Goal: Information Seeking & Learning: Find contact information

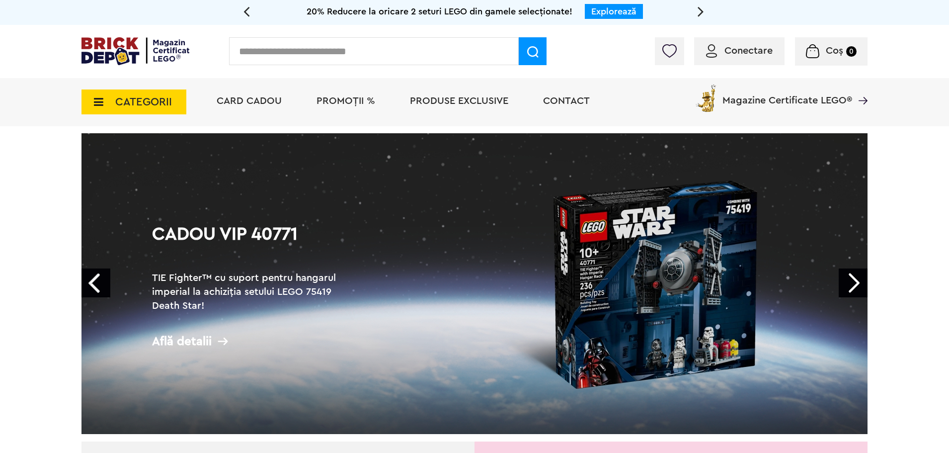
click at [468, 98] on span "Contact" at bounding box center [566, 101] width 47 height 10
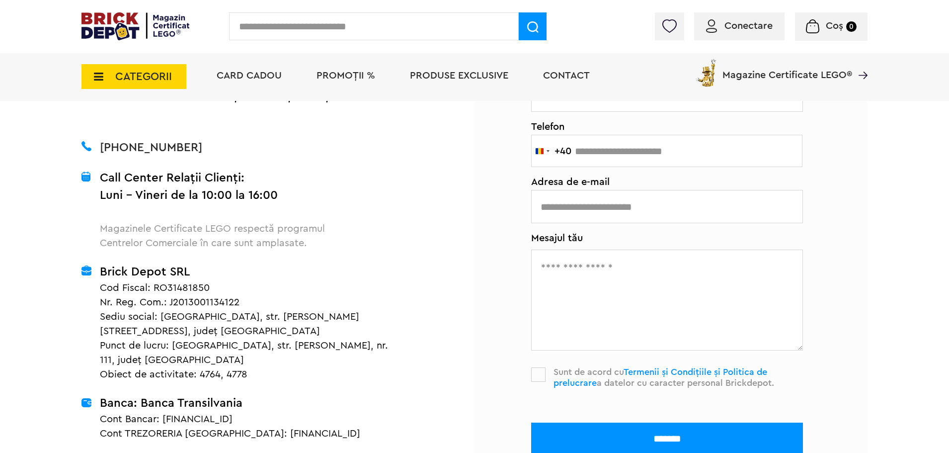
scroll to position [298, 0]
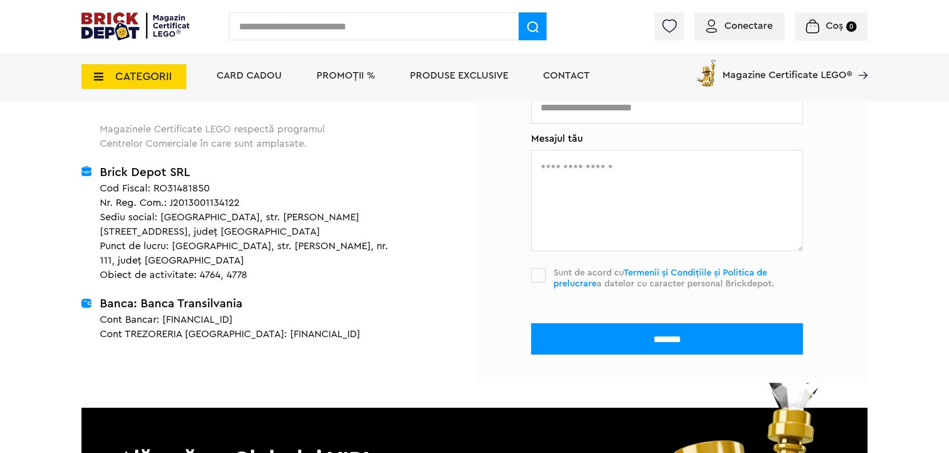
click at [217, 206] on p "Nr. Reg. Com.: J2013001134122" at bounding box center [252, 203] width 305 height 14
copy p "J2013001134122"
click at [255, 313] on p "Cont Bancar: RO52BTRLRONCRT0220619401" at bounding box center [252, 320] width 305 height 14
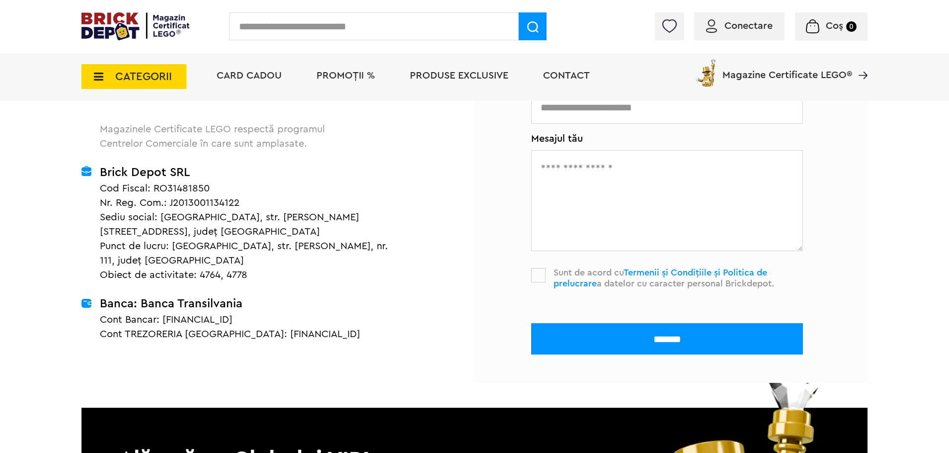
copy p "RO52BTRLRONCRT0220619401"
click at [179, 313] on p "Cont Bancar: RO52BTRLRONCRT0220619401" at bounding box center [252, 320] width 305 height 14
drag, startPoint x: 244, startPoint y: 291, endPoint x: 141, endPoint y: 291, distance: 102.9
click at [141, 295] on h1 "Banca: Banca Transilvania" at bounding box center [252, 303] width 305 height 17
copy h1 "Banca Transilvania"
